Goal: Task Accomplishment & Management: Use online tool/utility

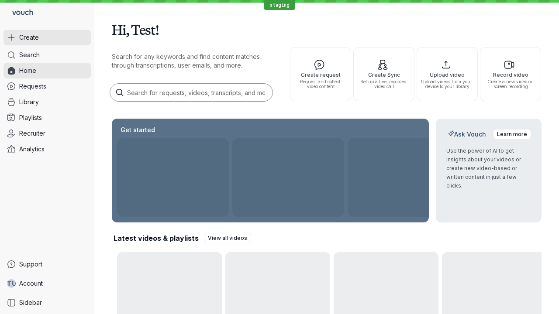
click at [47, 38] on button "Create" at bounding box center [46, 38] width 87 height 16
